Goal: Entertainment & Leisure: Consume media (video, audio)

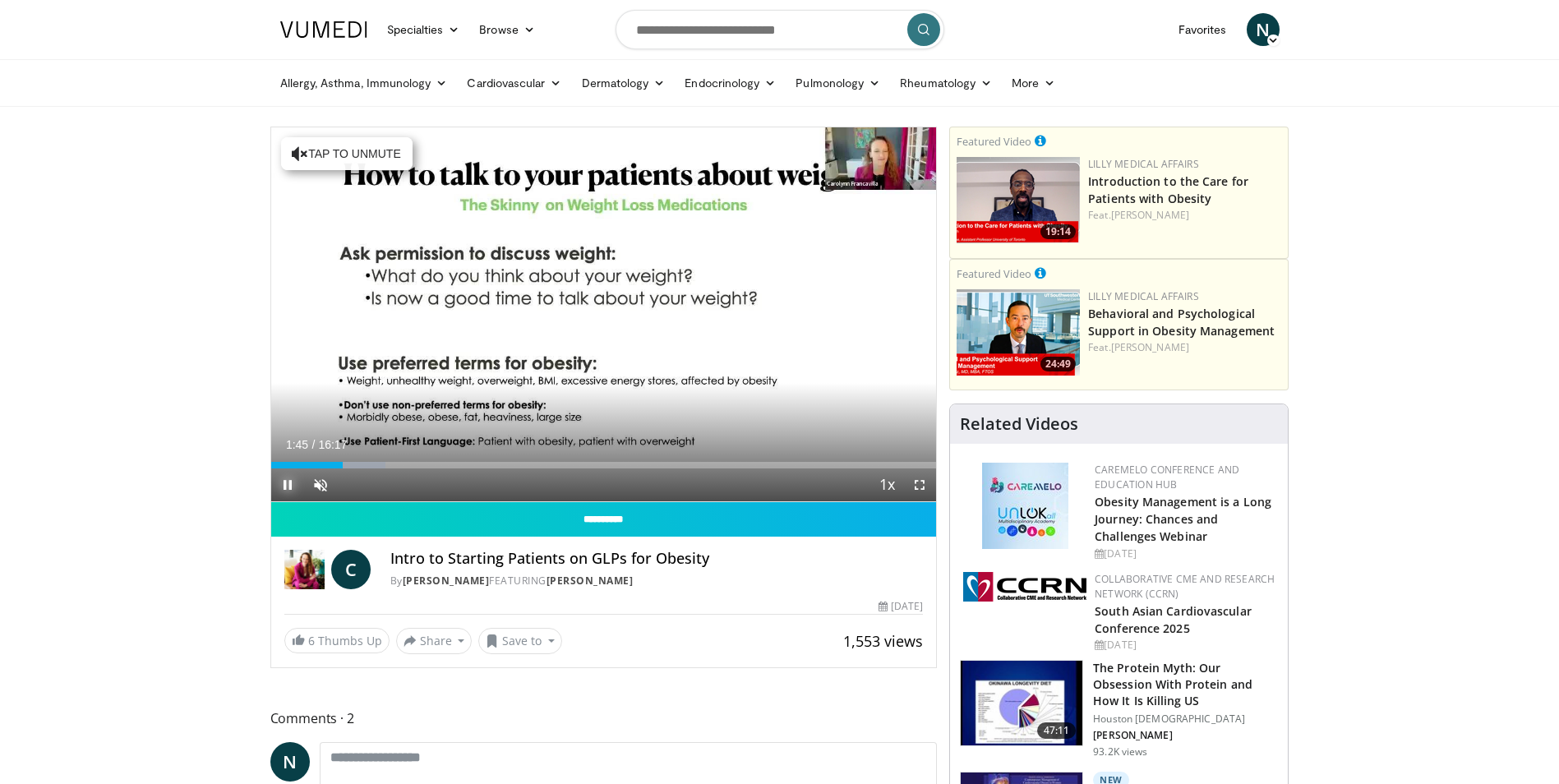
click at [285, 480] on span "Video Player" at bounding box center [288, 485] width 33 height 33
